Goal: Transaction & Acquisition: Purchase product/service

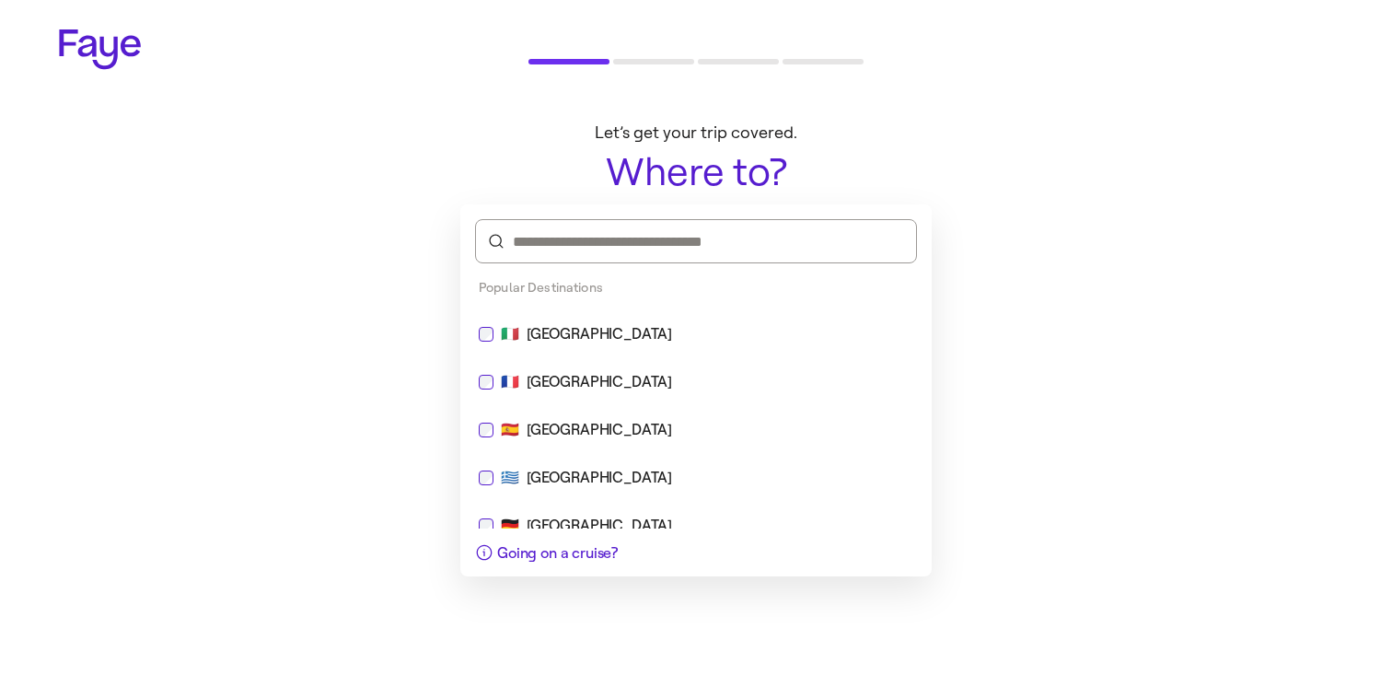
click at [694, 340] on div "🇮🇹 [GEOGRAPHIC_DATA]" at bounding box center [696, 334] width 435 height 22
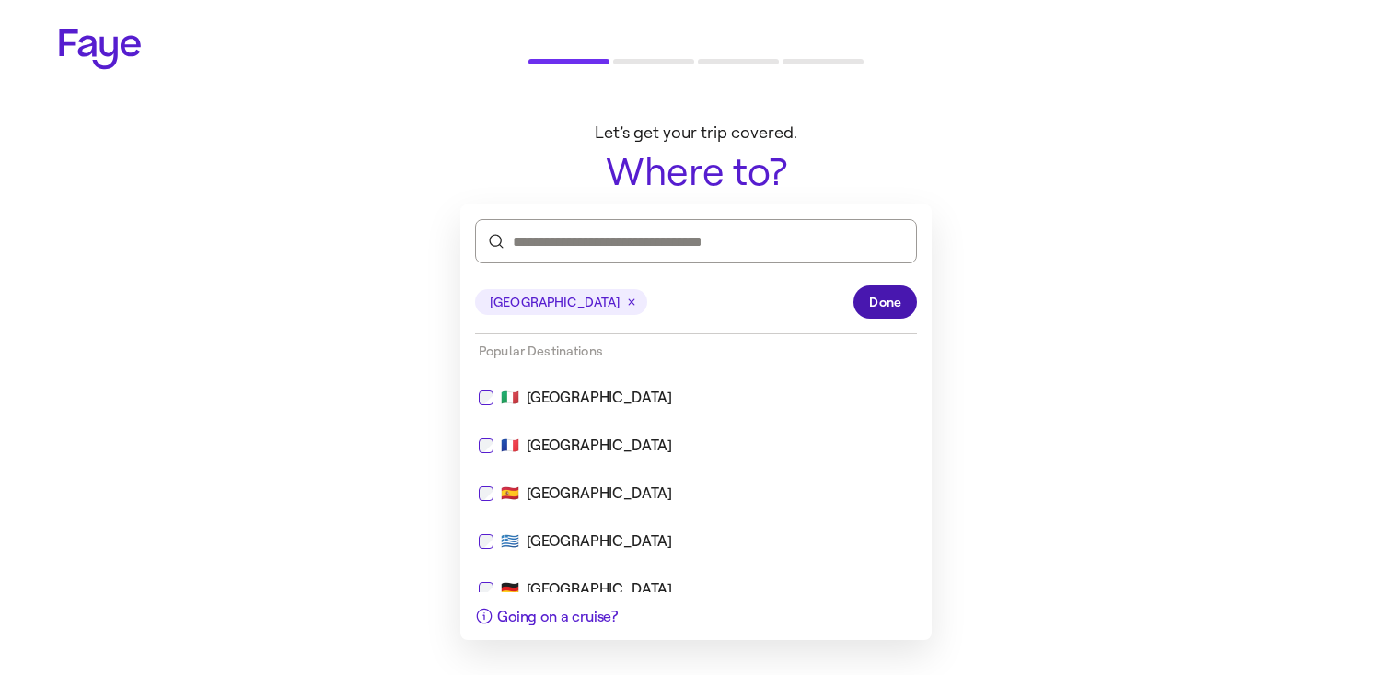
click at [905, 309] on button "Done" at bounding box center [886, 301] width 64 height 33
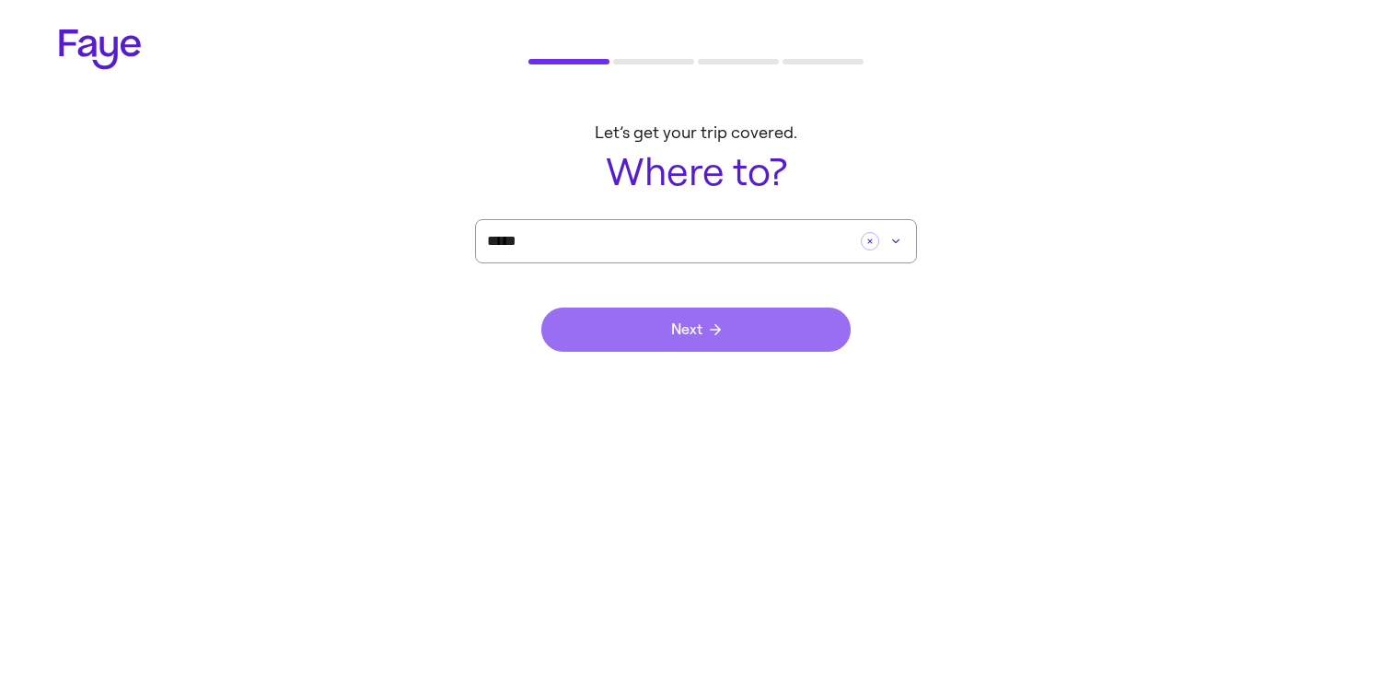
click at [748, 345] on button "Next" at bounding box center [695, 330] width 309 height 44
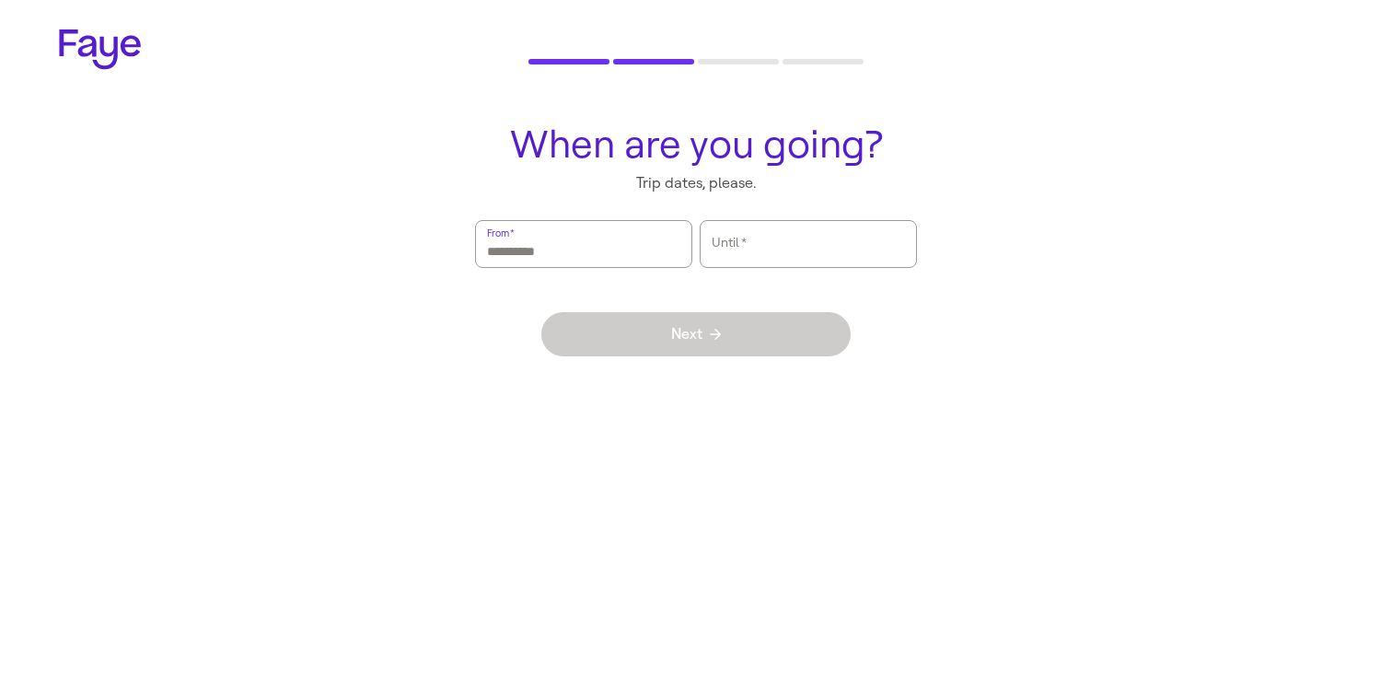
click at [640, 238] on input "From   *" at bounding box center [583, 244] width 193 height 42
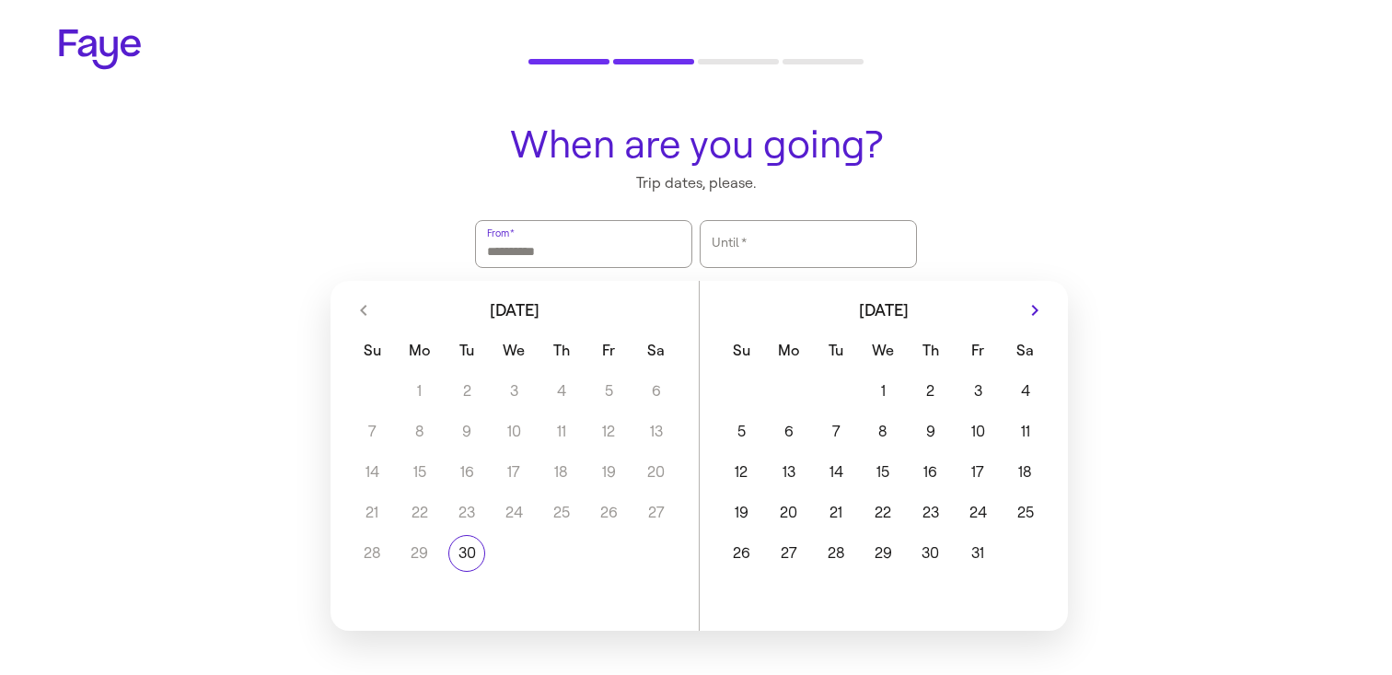
click at [814, 526] on button "21" at bounding box center [835, 512] width 47 height 37
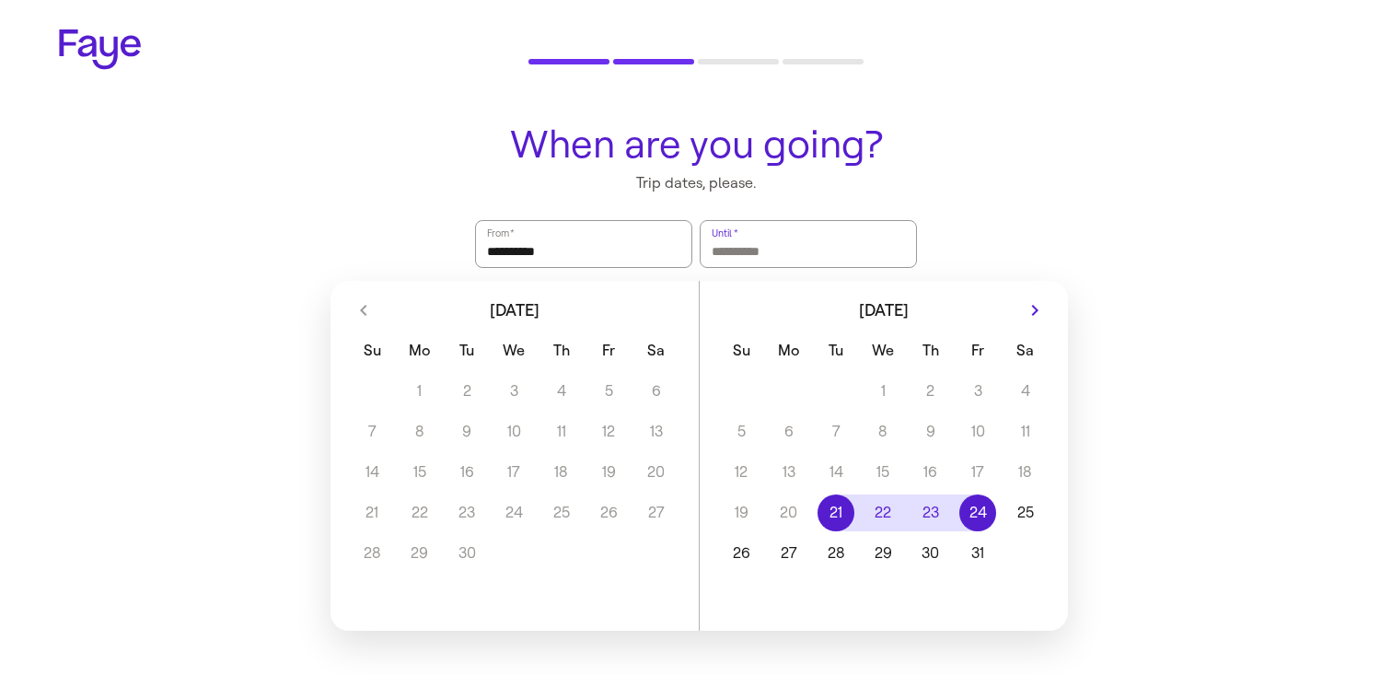
click at [992, 516] on button "24" at bounding box center [978, 512] width 47 height 37
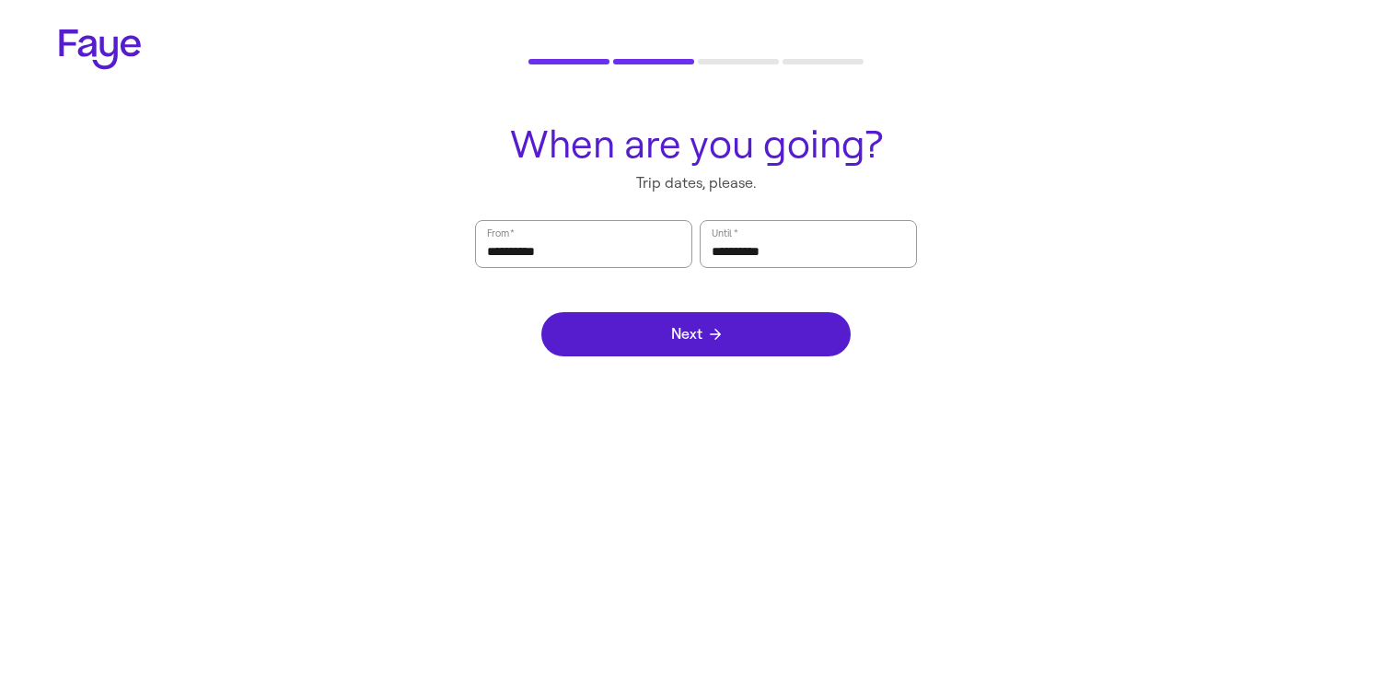
click at [791, 285] on div "Next" at bounding box center [695, 334] width 309 height 133
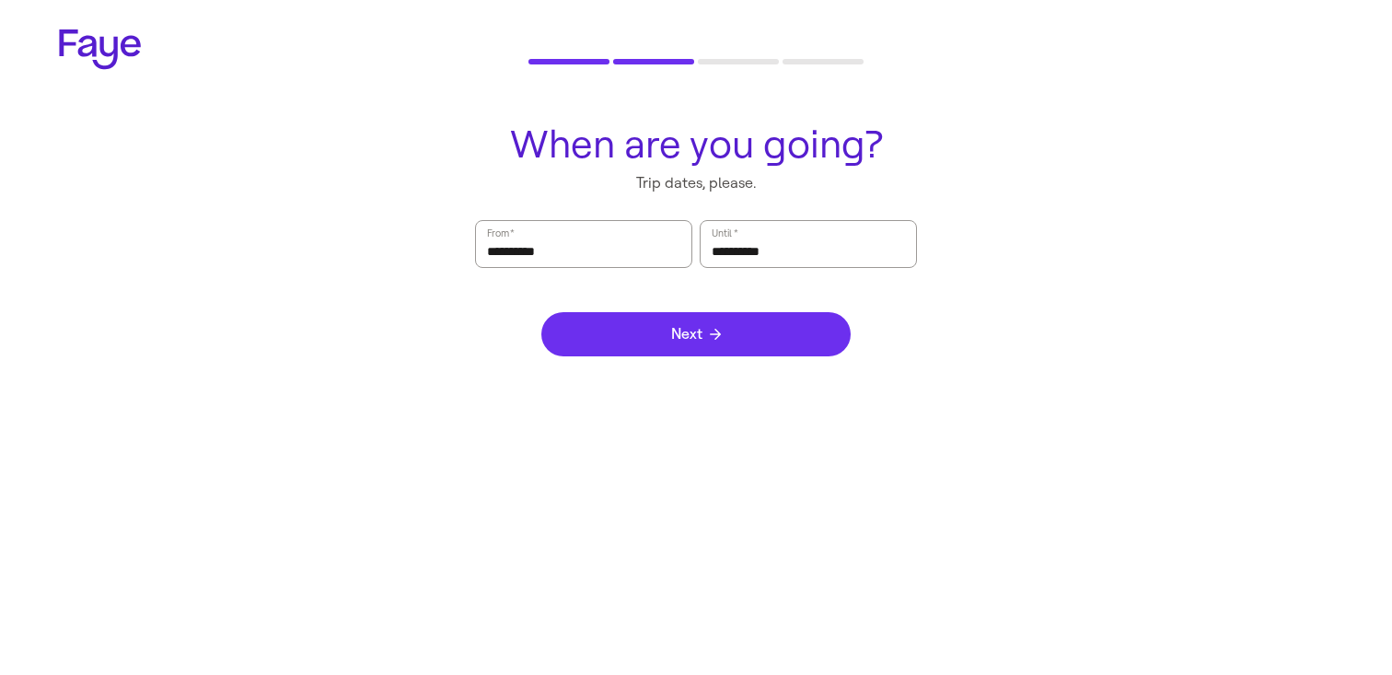
click at [791, 324] on button "Next" at bounding box center [695, 334] width 309 height 44
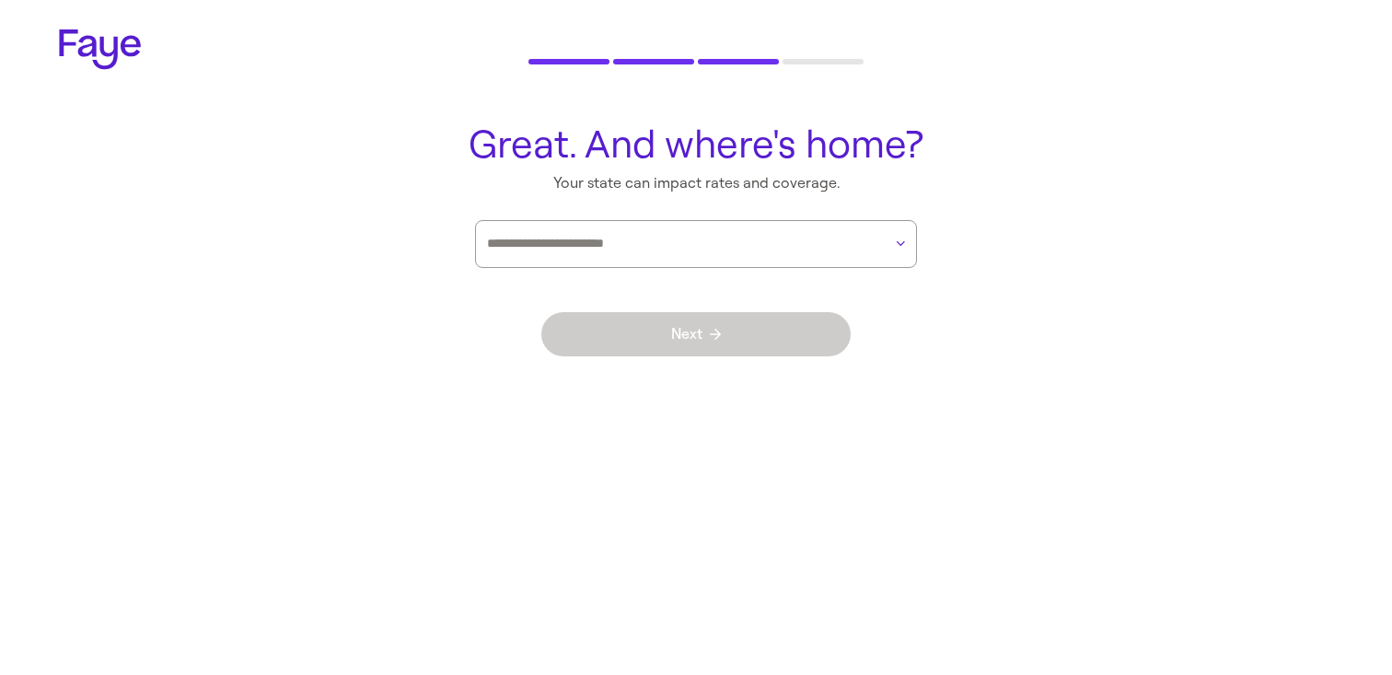
click at [781, 269] on div "Next" at bounding box center [695, 334] width 309 height 133
click at [790, 236] on input "text" at bounding box center [684, 244] width 395 height 28
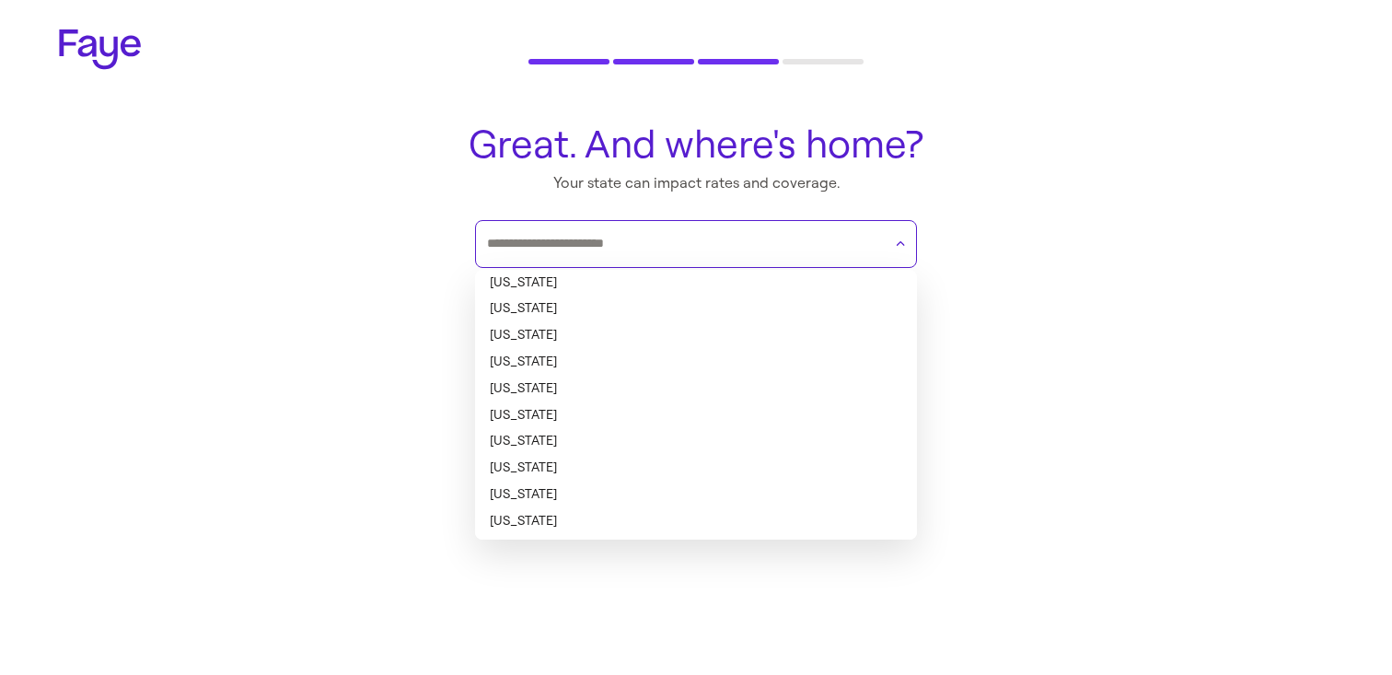
click at [747, 285] on li "[US_STATE]" at bounding box center [696, 283] width 442 height 27
type input "*******"
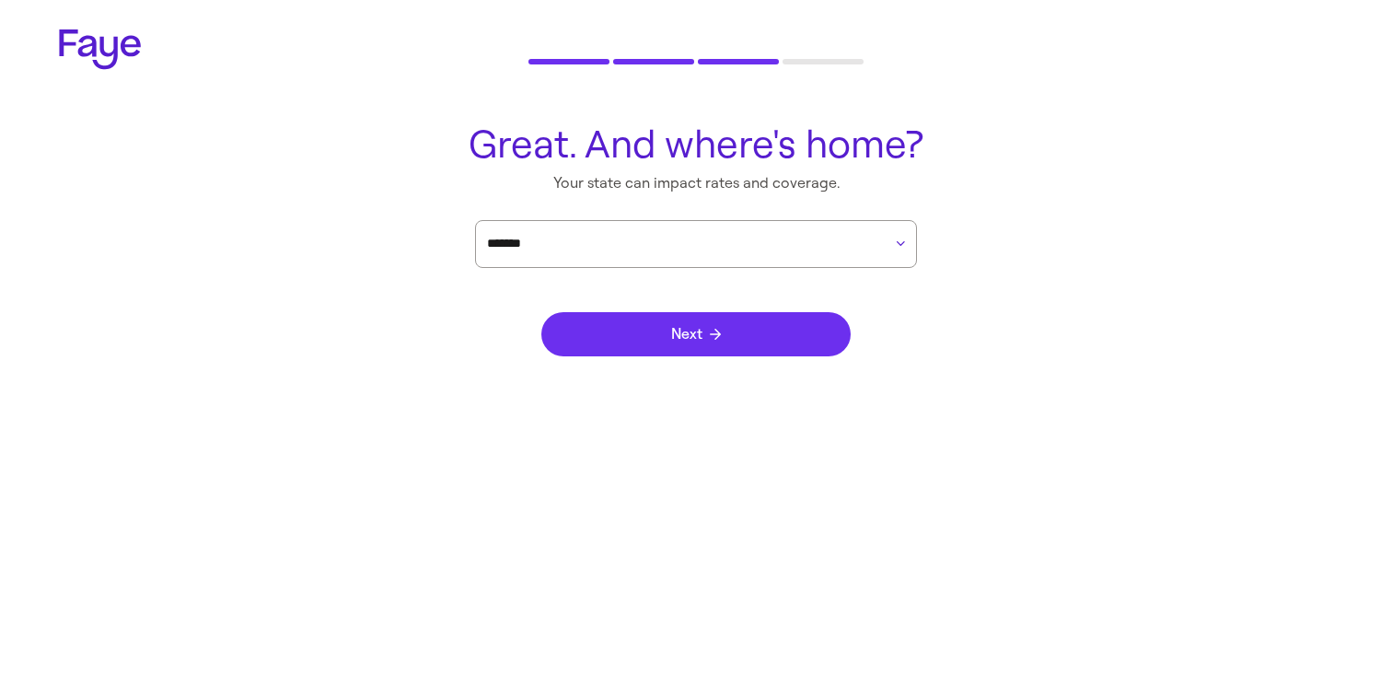
click at [746, 346] on button "Next" at bounding box center [695, 334] width 309 height 44
